Goal: Transaction & Acquisition: Purchase product/service

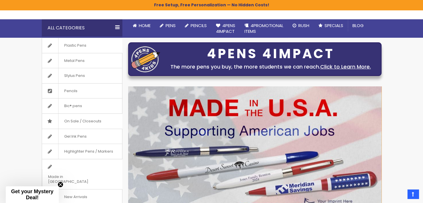
scroll to position [61, 0]
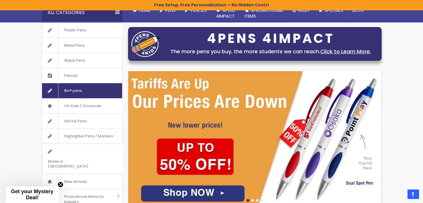
click at [99, 93] on link "Bic® pens" at bounding box center [82, 90] width 80 height 15
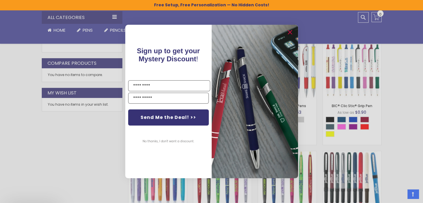
scroll to position [258, 0]
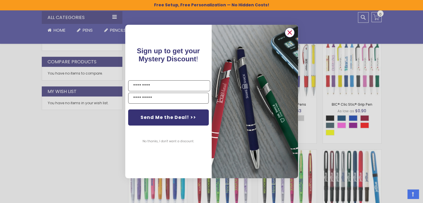
click at [291, 32] on circle "Close dialog" at bounding box center [289, 32] width 9 height 9
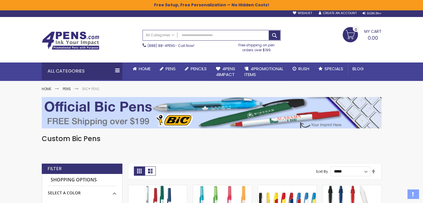
scroll to position [0, 0]
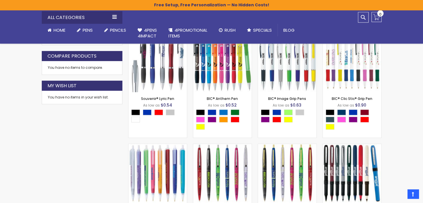
scroll to position [249, 0]
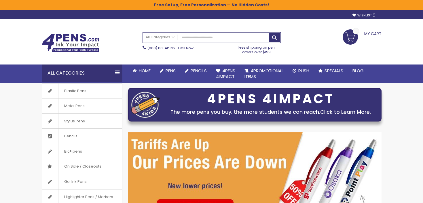
scroll to position [61, 0]
